Goal: Navigation & Orientation: Find specific page/section

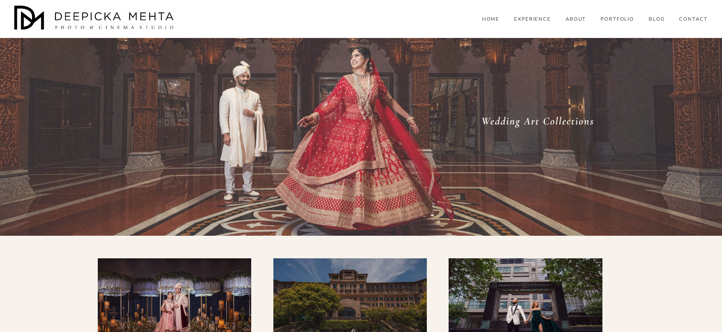
click at [493, 23] on link "HOME" at bounding box center [491, 19] width 18 height 7
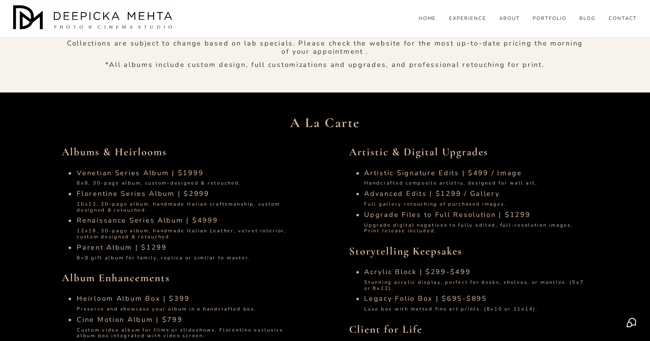
scroll to position [694, 0]
